Goal: Task Accomplishment & Management: Manage account settings

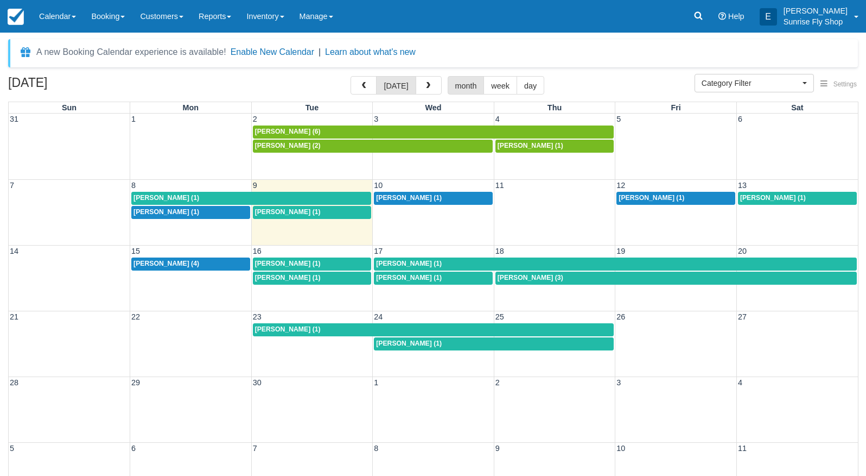
select select
click at [391, 194] on span "Erika Metzenberg (1)" at bounding box center [409, 198] width 66 height 8
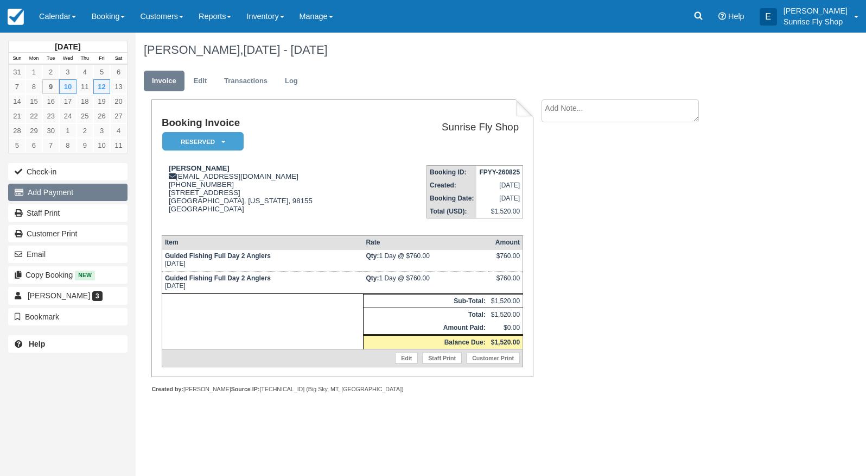
click at [77, 194] on button "Add Payment" at bounding box center [67, 191] width 119 height 17
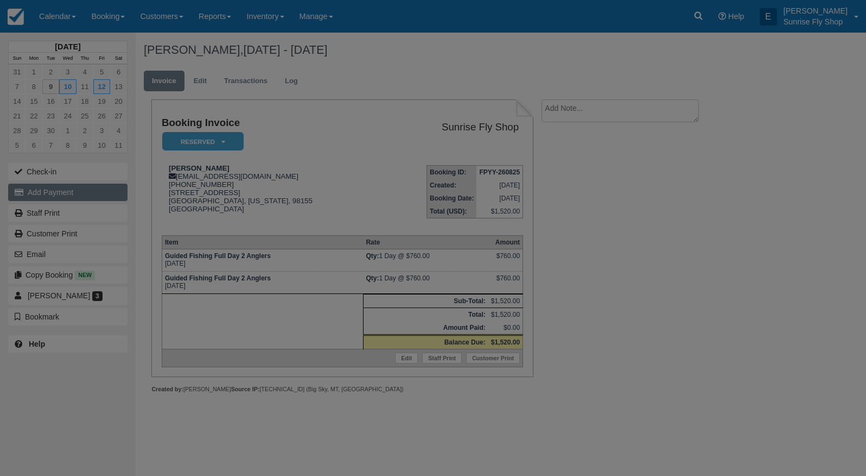
type input "[DATE]"
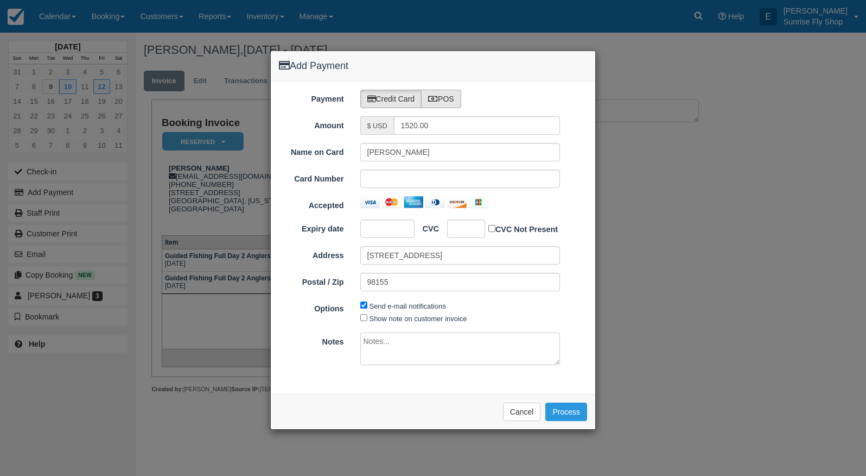
click at [455, 103] on label "POS" at bounding box center [441, 99] width 40 height 18
radio input "true"
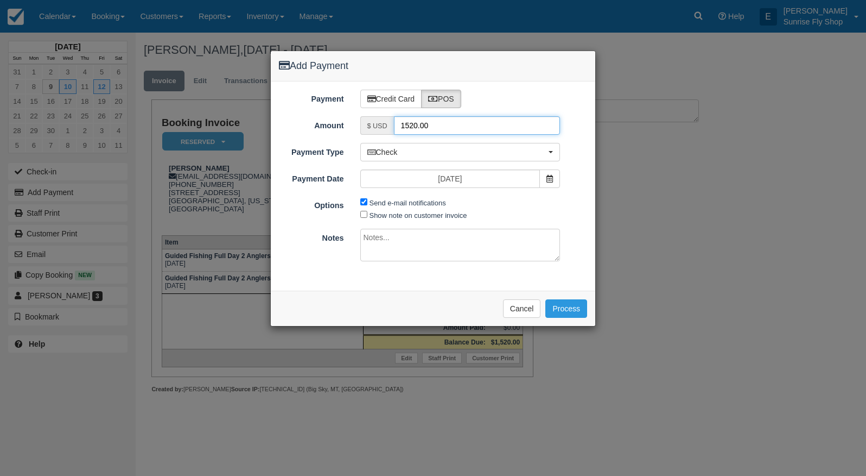
click at [440, 125] on input "1520.00" at bounding box center [477, 125] width 167 height 18
type input "760"
click at [432, 156] on span "Check" at bounding box center [457, 152] width 179 height 11
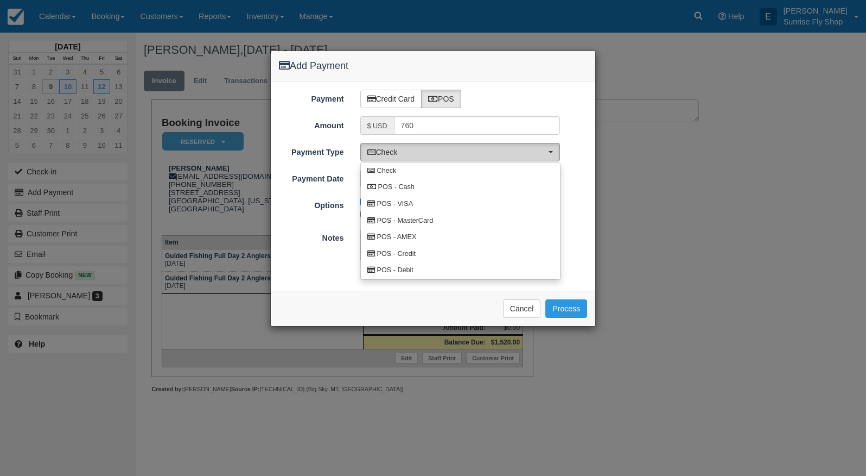
click at [432, 156] on span "Check" at bounding box center [457, 152] width 179 height 11
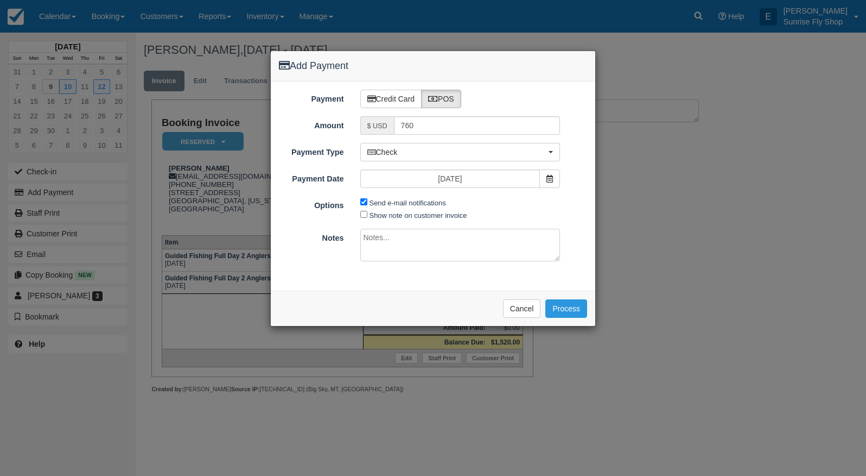
click at [400, 242] on textarea at bounding box center [460, 245] width 200 height 33
type textarea "check # 8520"
click at [562, 300] on button "Process" at bounding box center [567, 308] width 42 height 18
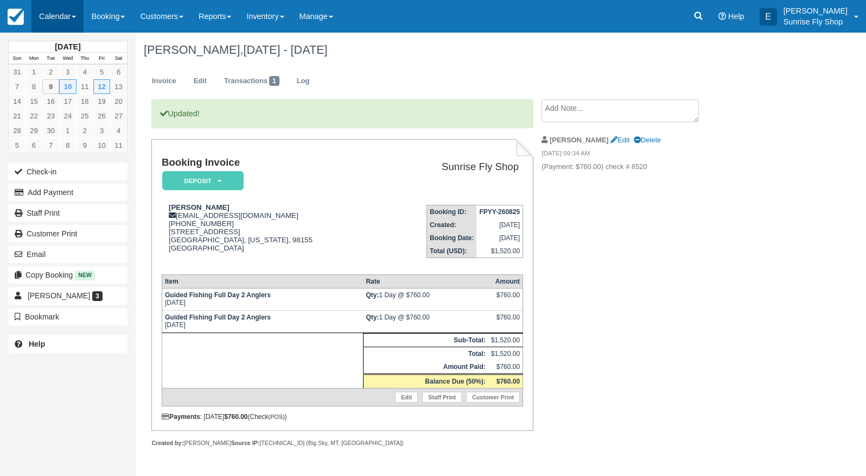
click at [59, 16] on link "Calendar" at bounding box center [57, 16] width 52 height 33
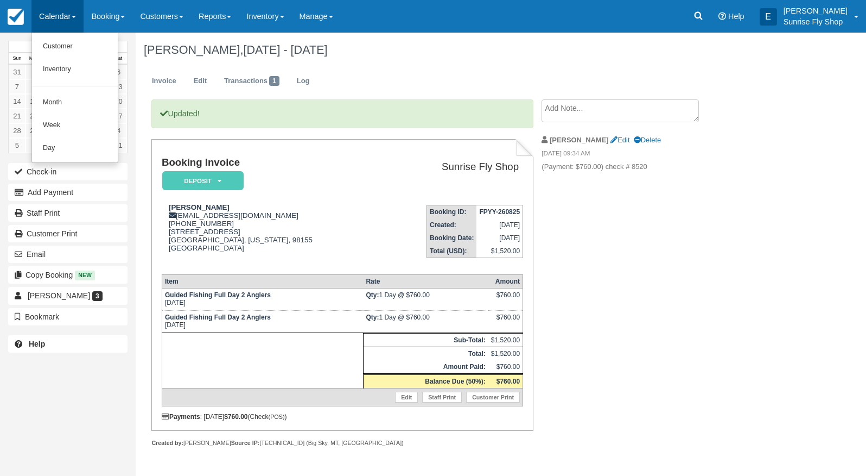
click at [59, 102] on link "Month" at bounding box center [75, 102] width 86 height 23
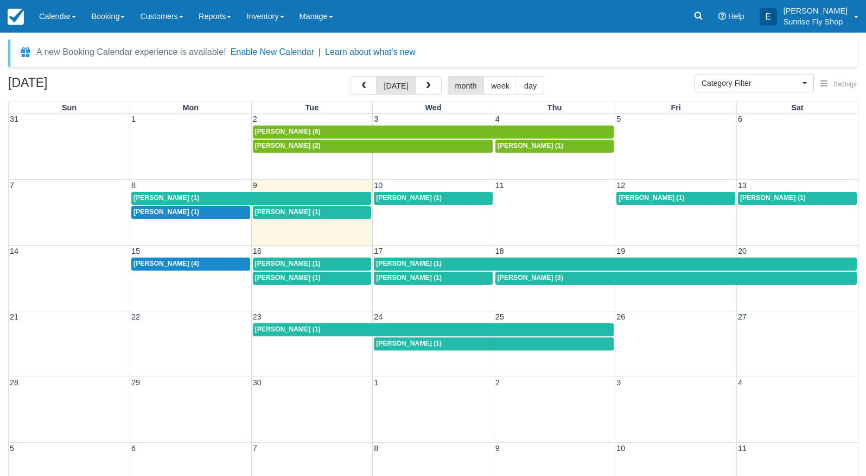
select select
